Goal: Navigation & Orientation: Go to known website

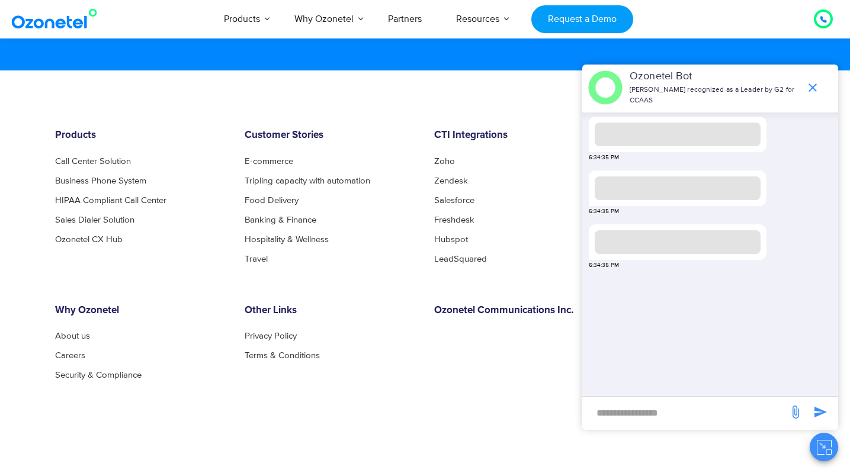
scroll to position [6404, 0]
